Goal: Task Accomplishment & Management: Complete application form

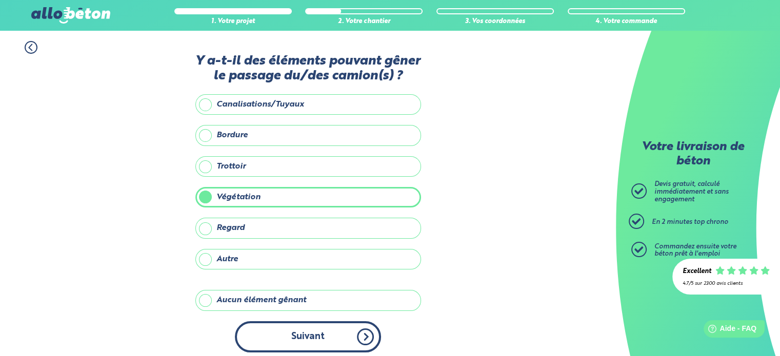
click at [334, 345] on button "Suivant" at bounding box center [308, 337] width 146 height 31
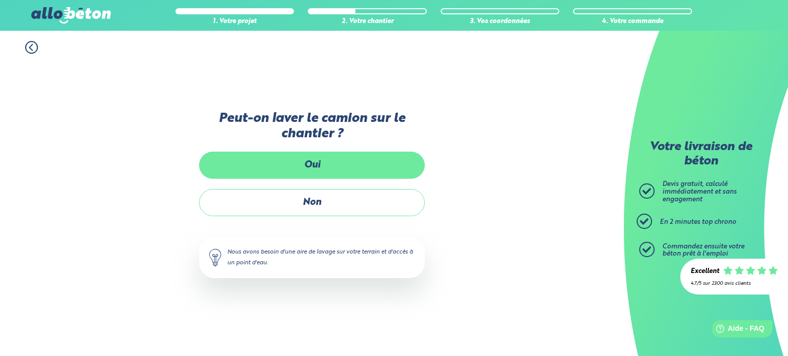
click at [308, 164] on label "Oui" at bounding box center [312, 165] width 226 height 27
click at [0, 0] on input "Oui" at bounding box center [0, 0] width 0 height 0
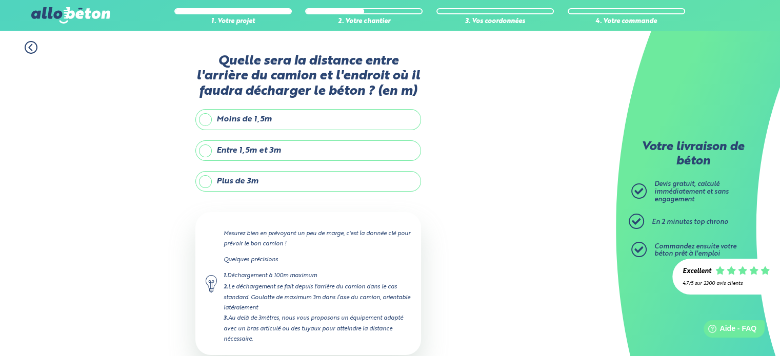
click at [207, 148] on label "Entre 1,5m et 3m" at bounding box center [308, 151] width 226 height 21
click at [0, 0] on input "Entre 1,5m et 3m" at bounding box center [0, 0] width 0 height 0
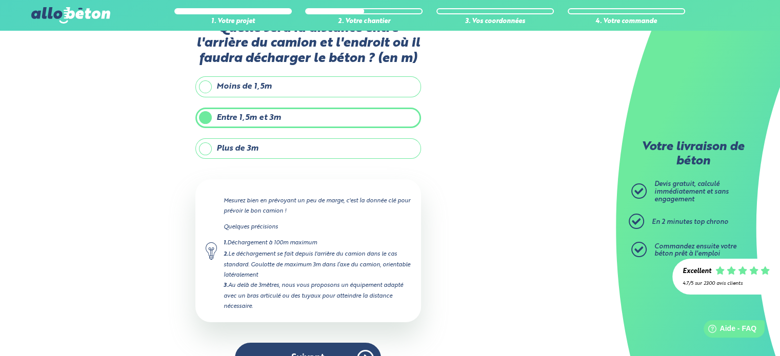
scroll to position [51, 0]
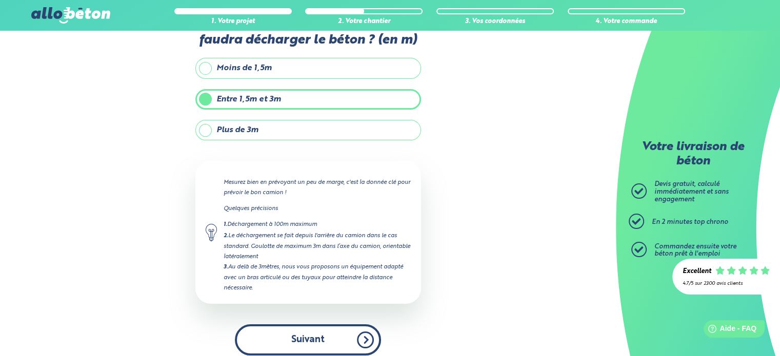
click at [300, 333] on button "Suivant" at bounding box center [308, 340] width 146 height 31
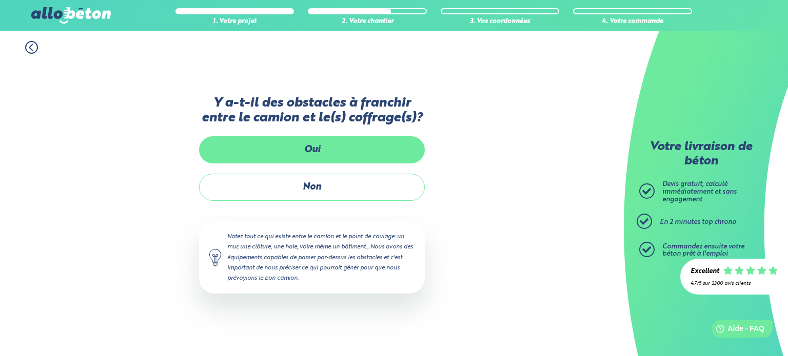
click at [281, 149] on label "Oui" at bounding box center [312, 149] width 226 height 27
click at [0, 0] on input "Oui" at bounding box center [0, 0] width 0 height 0
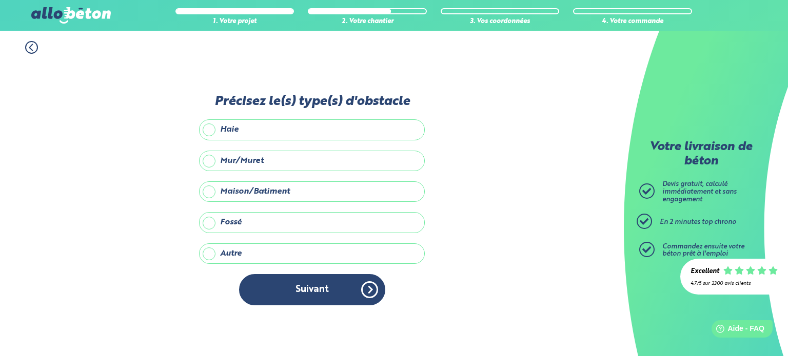
click at [206, 134] on label "Haie" at bounding box center [312, 130] width 226 height 21
click at [0, 0] on input "Haie" at bounding box center [0, 0] width 0 height 0
drag, startPoint x: 319, startPoint y: 287, endPoint x: 316, endPoint y: 283, distance: 5.3
click at [318, 285] on button "Suivant" at bounding box center [312, 289] width 146 height 31
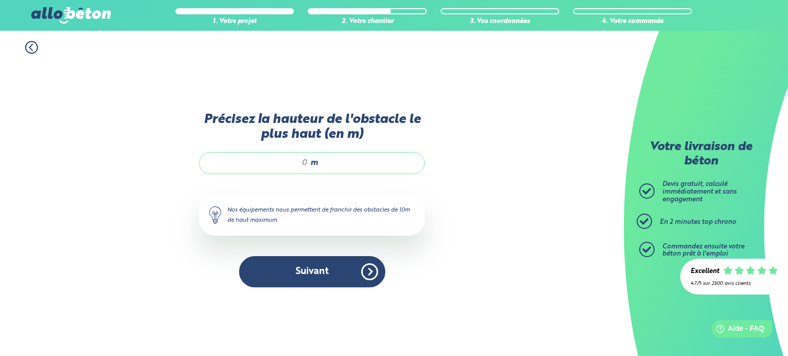
click at [308, 167] on div "m" at bounding box center [312, 163] width 226 height 22
type input "3"
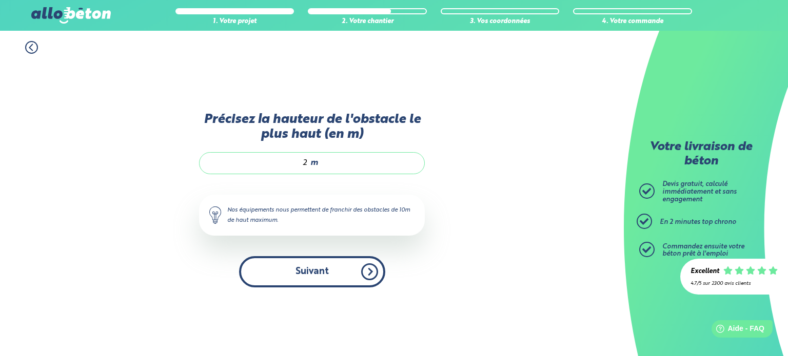
type input "2"
click at [295, 268] on button "Suivant" at bounding box center [312, 271] width 146 height 31
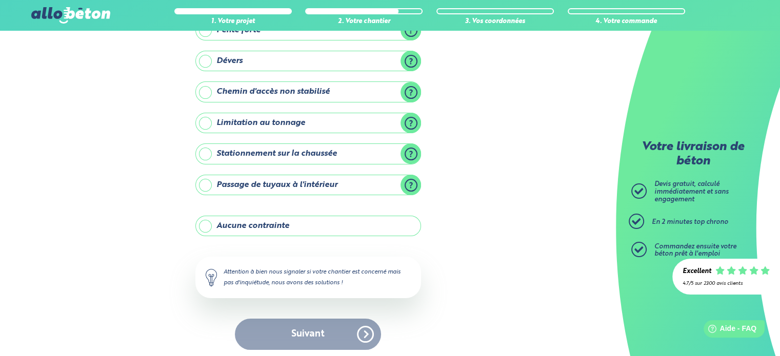
scroll to position [117, 0]
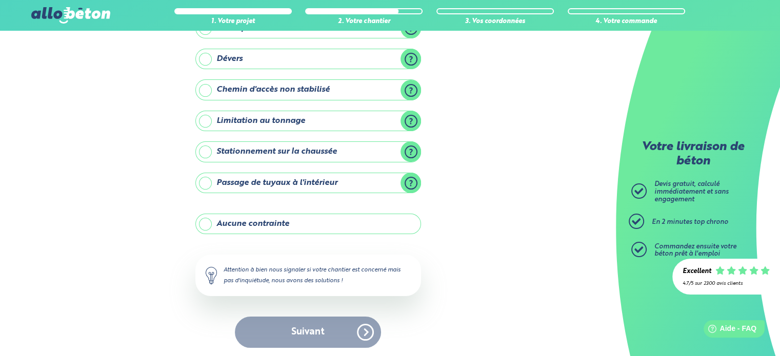
click at [313, 331] on div "Suivant" at bounding box center [308, 332] width 226 height 31
click at [207, 224] on label "Aucune contrainte" at bounding box center [308, 224] width 226 height 21
click at [0, 0] on input "Aucune contrainte" at bounding box center [0, 0] width 0 height 0
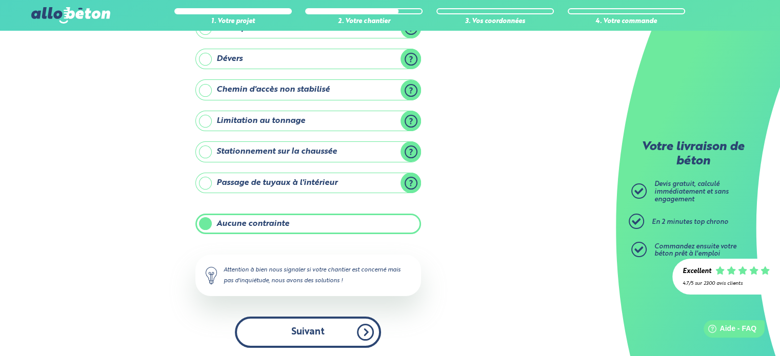
click at [299, 323] on button "Suivant" at bounding box center [308, 332] width 146 height 31
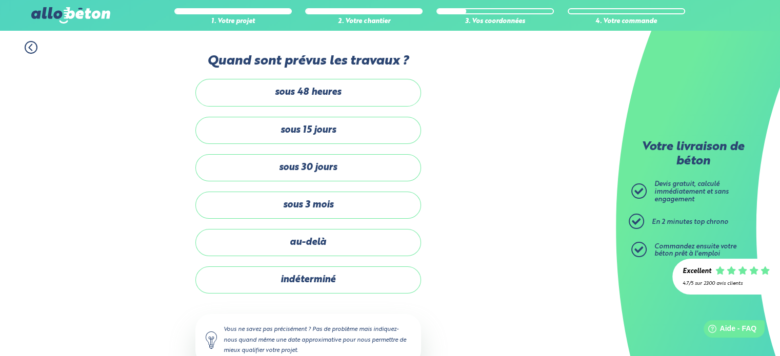
click at [231, 173] on label "sous 30 jours" at bounding box center [308, 167] width 226 height 27
click at [0, 0] on input "sous 30 jours" at bounding box center [0, 0] width 0 height 0
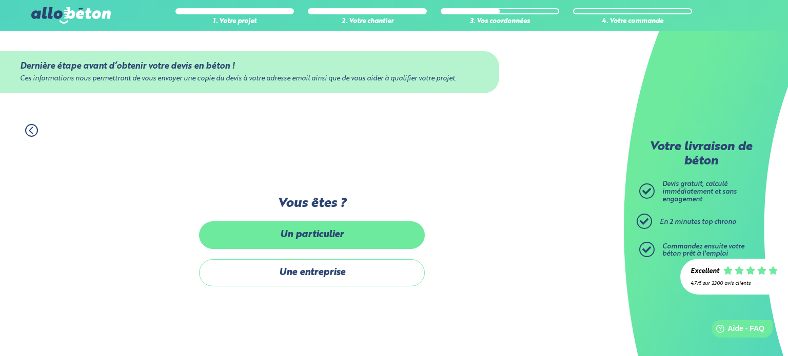
click at [309, 238] on label "Un particulier" at bounding box center [312, 235] width 226 height 27
click at [0, 0] on input "Un particulier" at bounding box center [0, 0] width 0 height 0
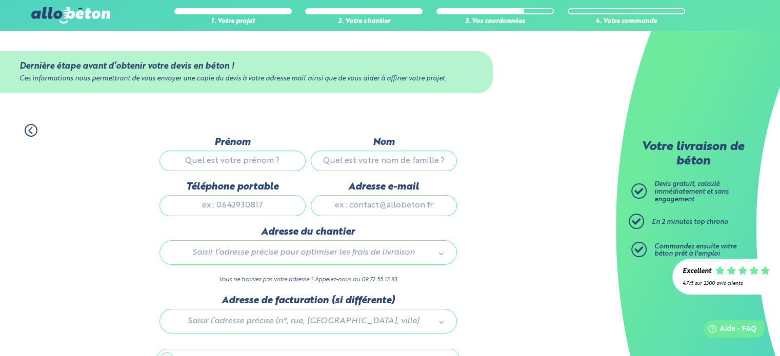
click at [219, 162] on input "Prénom" at bounding box center [233, 161] width 146 height 21
type input "Etienne"
click at [375, 160] on input "Nom" at bounding box center [384, 161] width 146 height 21
type input "GERARD"
click at [219, 206] on input "Téléphone portable" at bounding box center [233, 205] width 146 height 21
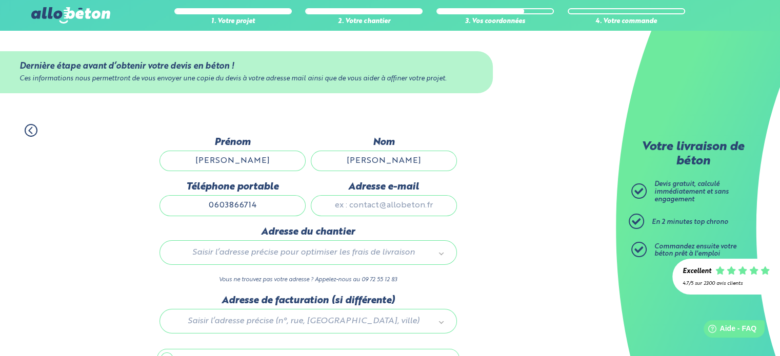
type input "0603866714"
click at [338, 203] on input "Adresse e-mail" at bounding box center [384, 205] width 146 height 21
type input "estienne@cegetel.net"
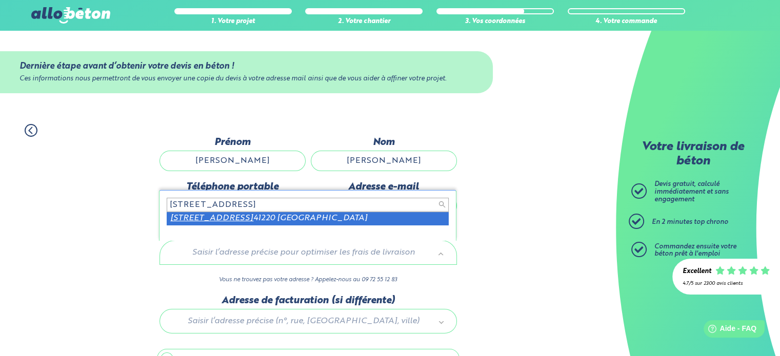
type input "3 allée de chaffin"
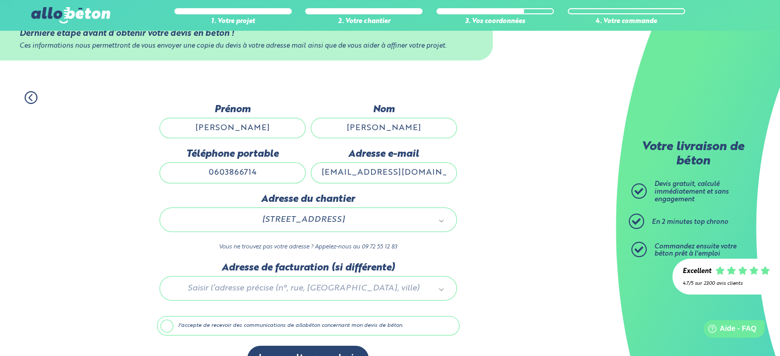
scroll to position [51, 0]
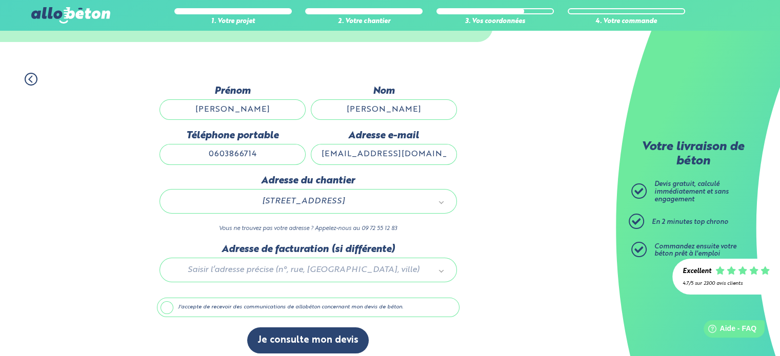
click at [229, 274] on div at bounding box center [308, 268] width 303 height 49
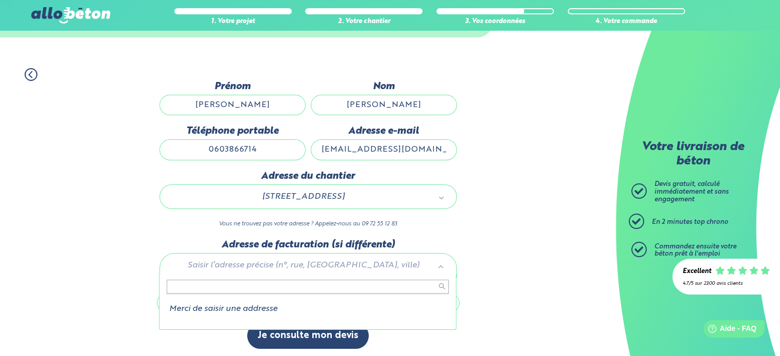
scroll to position [57, 0]
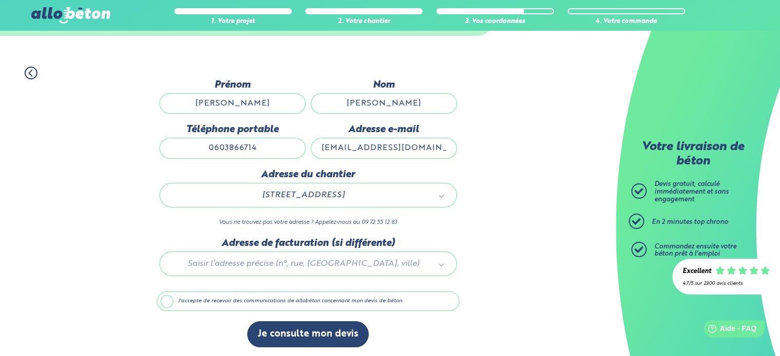
click at [170, 299] on label "J'accepte de recevoir des communications de allobéton concernant mon devis de b…" at bounding box center [308, 301] width 303 height 19
click at [0, 0] on input "J'accepte de recevoir des communications de allobéton concernant mon devis de b…" at bounding box center [0, 0] width 0 height 0
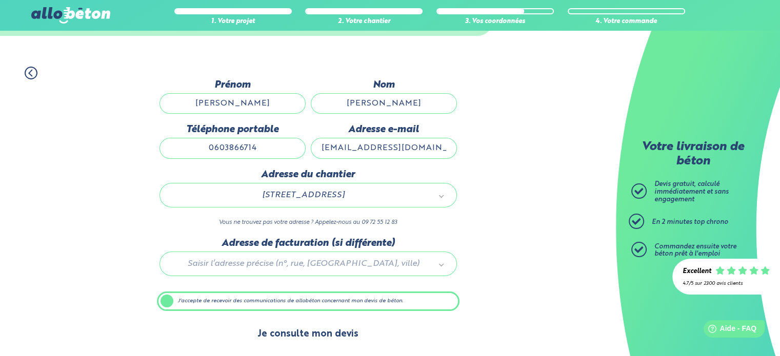
click at [301, 331] on button "Je consulte mon devis" at bounding box center [308, 335] width 122 height 26
